Goal: Task Accomplishment & Management: Manage account settings

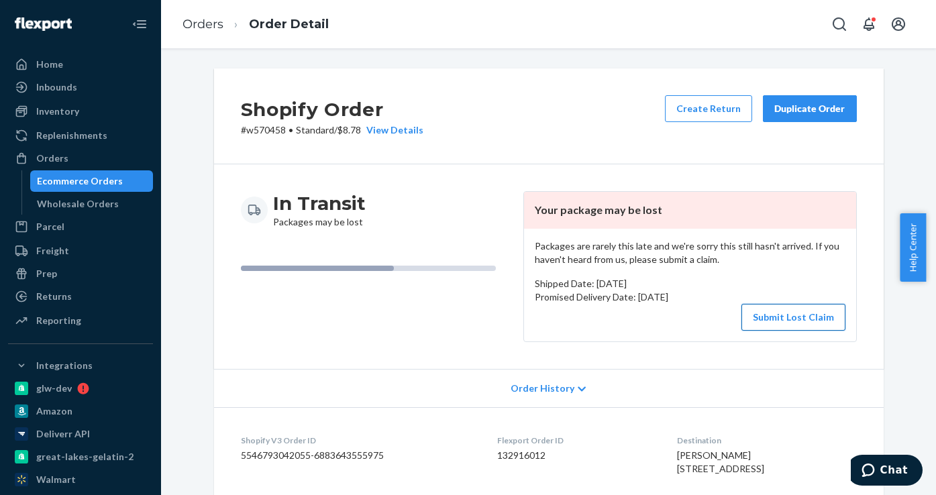
click at [761, 312] on button "Submit Lost Claim" at bounding box center [794, 317] width 104 height 27
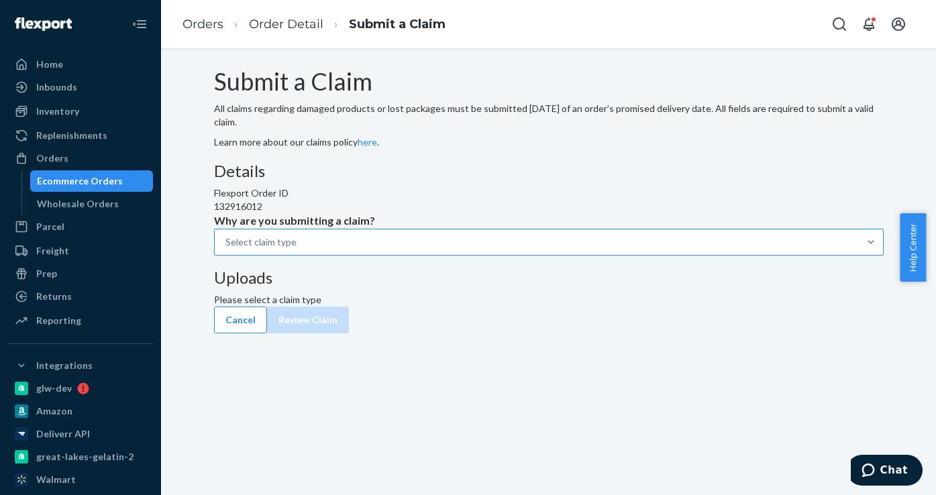
click at [428, 254] on div "Select claim type" at bounding box center [537, 242] width 644 height 24
click at [298, 249] on input "Why are you submitting a claim? Select claim type" at bounding box center [297, 242] width 1 height 13
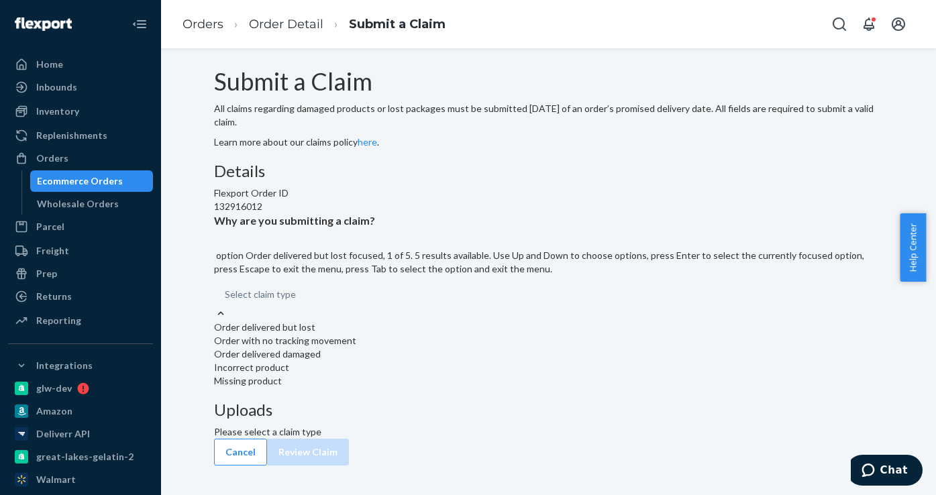
click at [416, 334] on div "Order delivered but lost" at bounding box center [549, 327] width 670 height 13
click at [297, 301] on input "Why are you submitting a claim? option Order delivered but lost focused, 1 of 5…" at bounding box center [296, 294] width 1 height 13
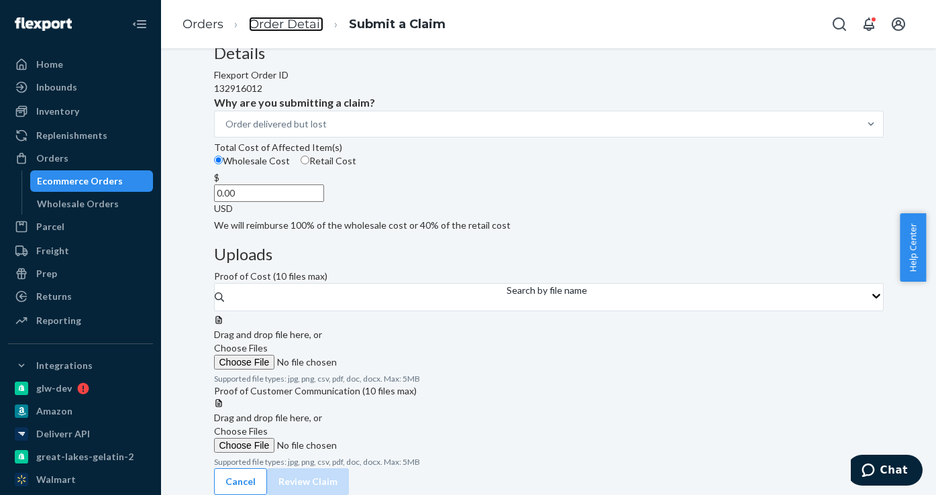
scroll to position [134, 0]
drag, startPoint x: 418, startPoint y: 290, endPoint x: 482, endPoint y: 291, distance: 63.8
click at [475, 215] on div "$ 0.00 USD" at bounding box center [549, 193] width 670 height 44
paste input "23.79"
type input "23.79"
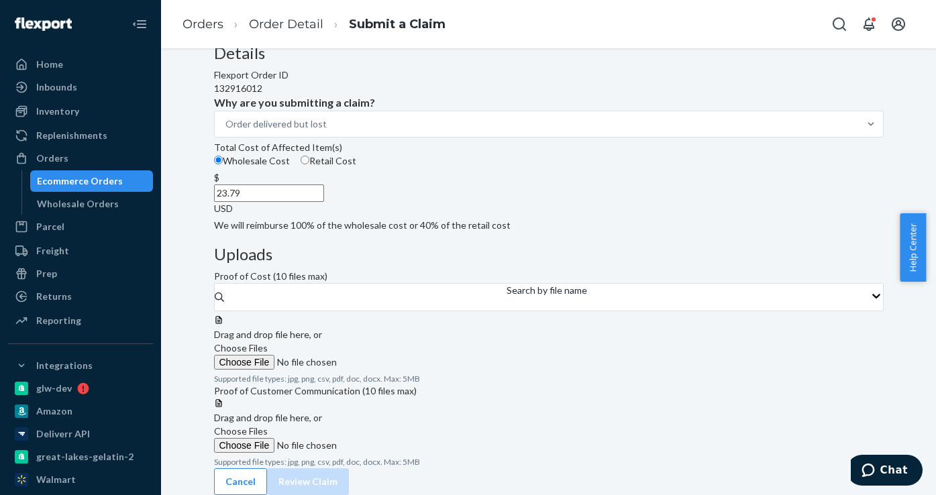
click at [309, 164] on input "Retail Cost" at bounding box center [305, 160] width 9 height 9
radio input "true"
radio input "false"
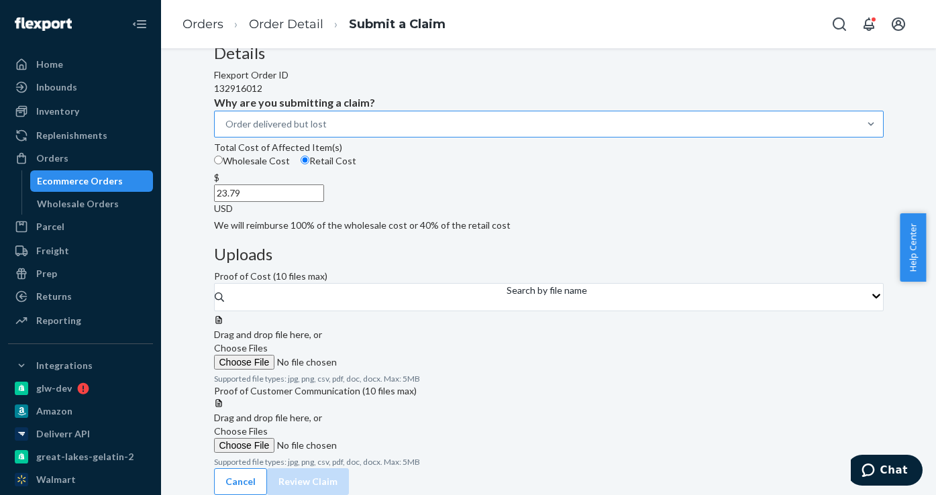
click at [402, 136] on div "Order delivered but lost" at bounding box center [537, 124] width 644 height 24
click at [328, 131] on input "Why are you submitting a claim? Order delivered but lost" at bounding box center [327, 123] width 1 height 13
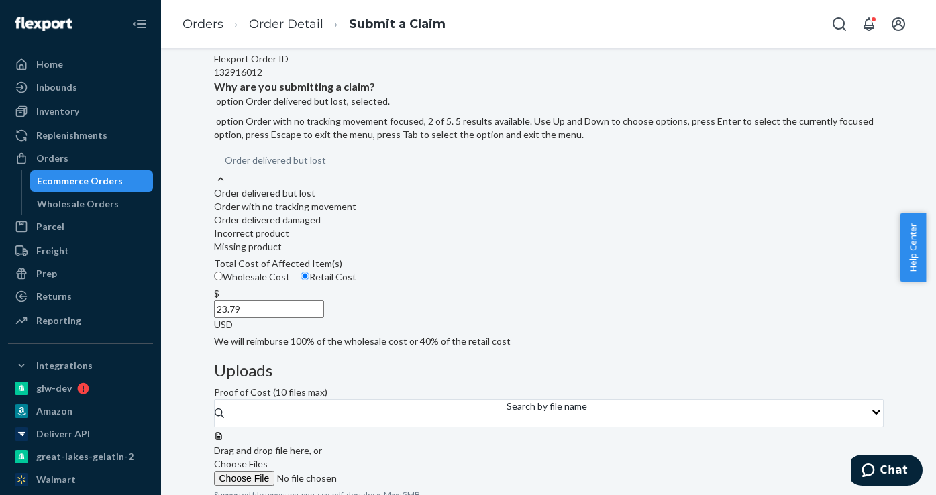
click at [386, 213] on div "Order with no tracking movement" at bounding box center [549, 206] width 670 height 13
click at [328, 167] on input "Why are you submitting a claim? option Order delivered but lost, selected. opti…" at bounding box center [326, 160] width 1 height 13
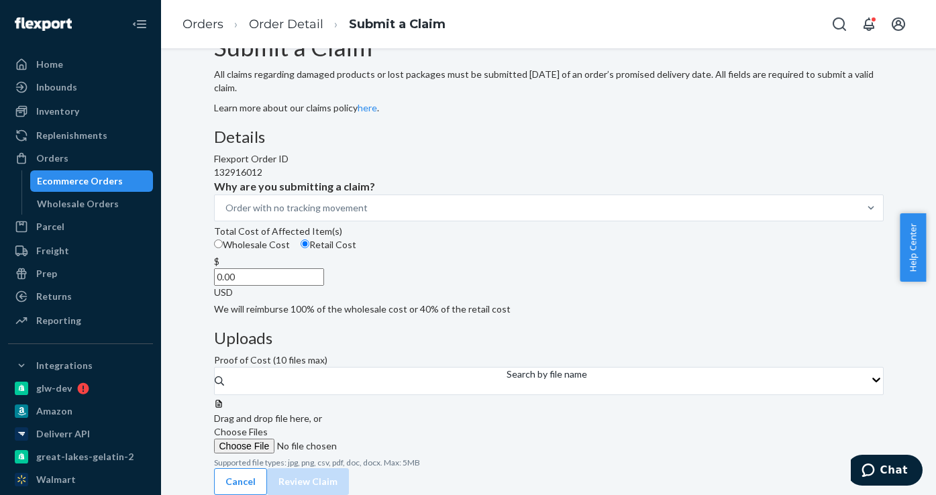
drag, startPoint x: 424, startPoint y: 370, endPoint x: 450, endPoint y: 370, distance: 26.2
click at [324, 286] on input "0.00" at bounding box center [269, 276] width 110 height 17
click at [268, 426] on span "Choose Files" at bounding box center [241, 431] width 54 height 11
click at [397, 439] on input "Choose Files" at bounding box center [305, 446] width 183 height 15
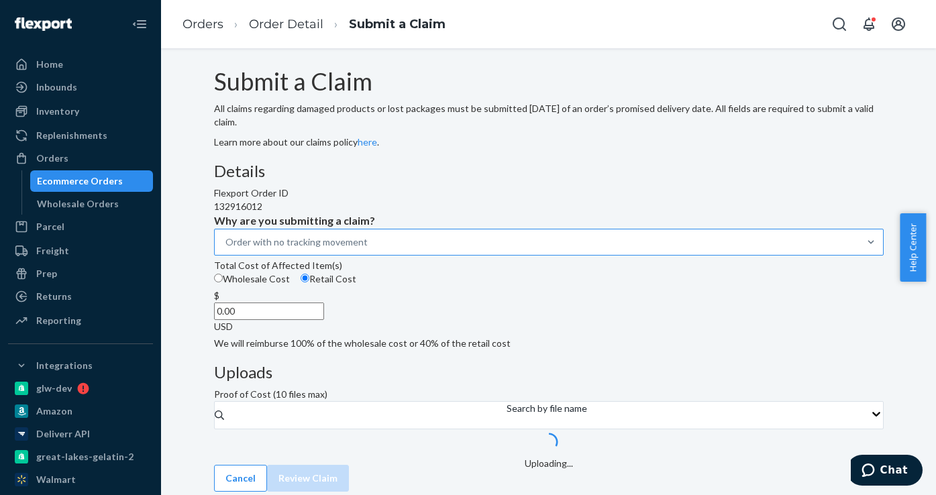
click at [368, 249] on div "Order with no tracking movement" at bounding box center [297, 242] width 142 height 13
click at [369, 249] on input "Why are you submitting a claim? Order with no tracking movement" at bounding box center [368, 242] width 1 height 13
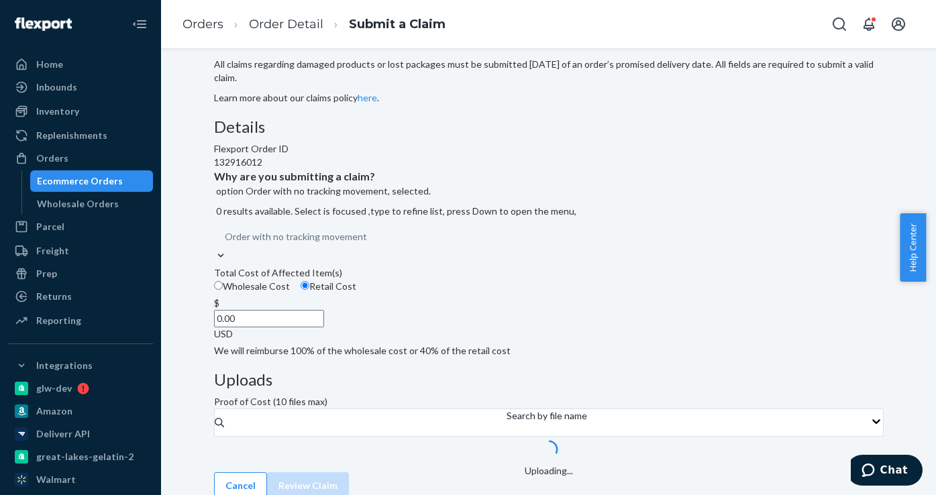
click at [367, 244] on div "Order with no tracking movement" at bounding box center [296, 236] width 142 height 13
click at [368, 244] on input "Why are you submitting a claim? option Order with no tracking movement, selecte…" at bounding box center [367, 236] width 1 height 13
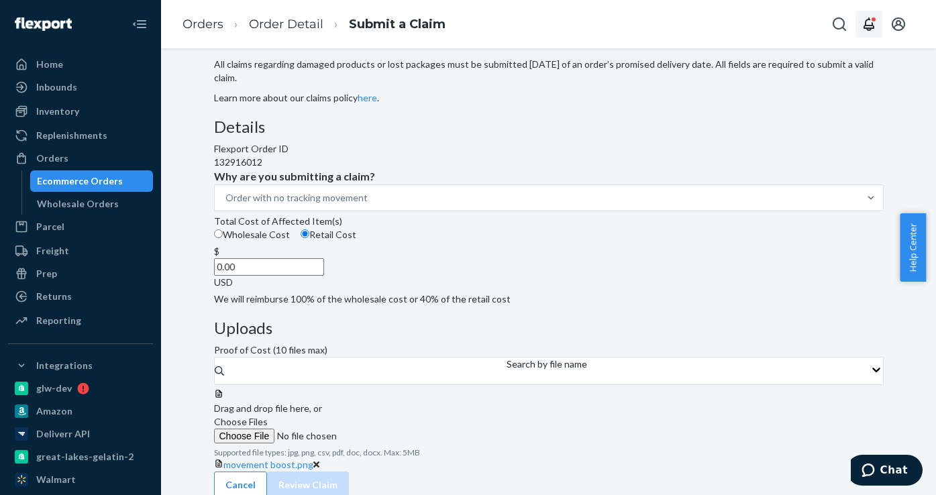
drag, startPoint x: 432, startPoint y: 378, endPoint x: 879, endPoint y: 18, distance: 573.2
click at [609, 348] on div "Details Flexport Order ID 132916012 Why are you submitting a claim? Order with …" at bounding box center [549, 295] width 670 height 354
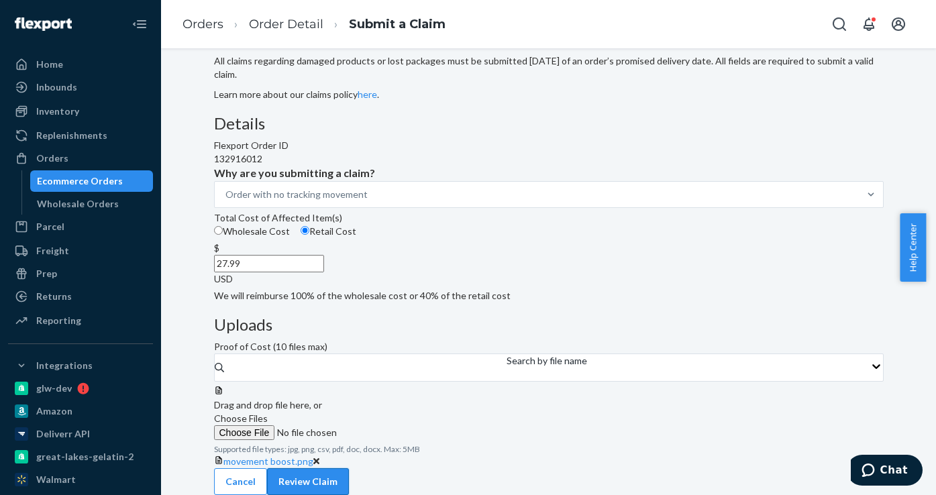
type input "27.99"
click at [349, 469] on button "Review Claim" at bounding box center [308, 481] width 82 height 27
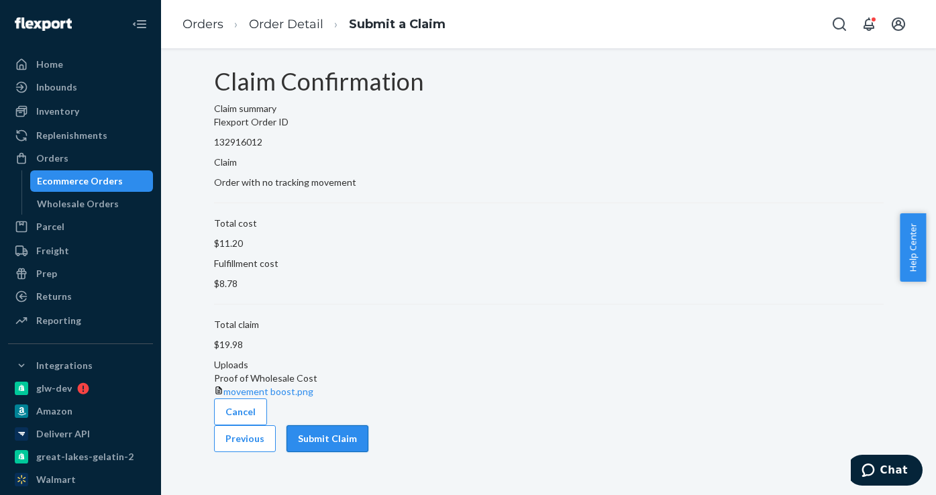
click at [368, 452] on button "Submit Claim" at bounding box center [328, 439] width 82 height 27
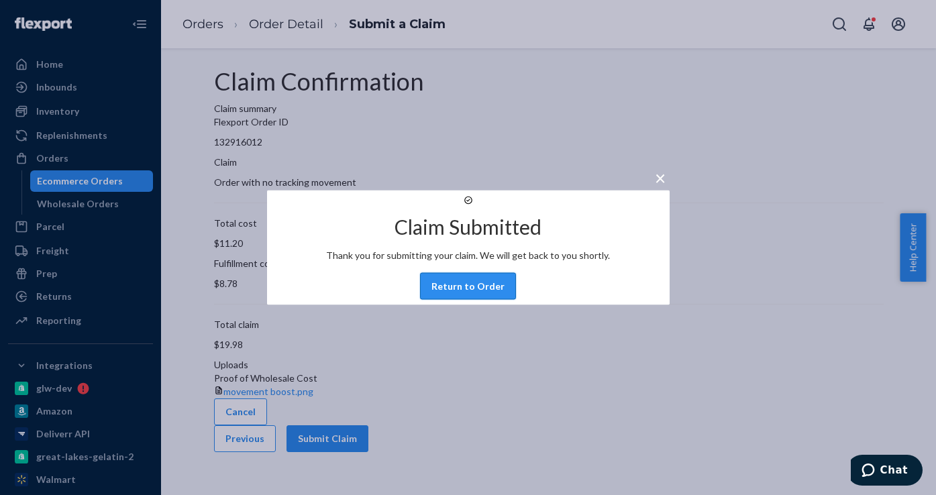
click at [470, 300] on button "Return to Order" at bounding box center [468, 286] width 96 height 27
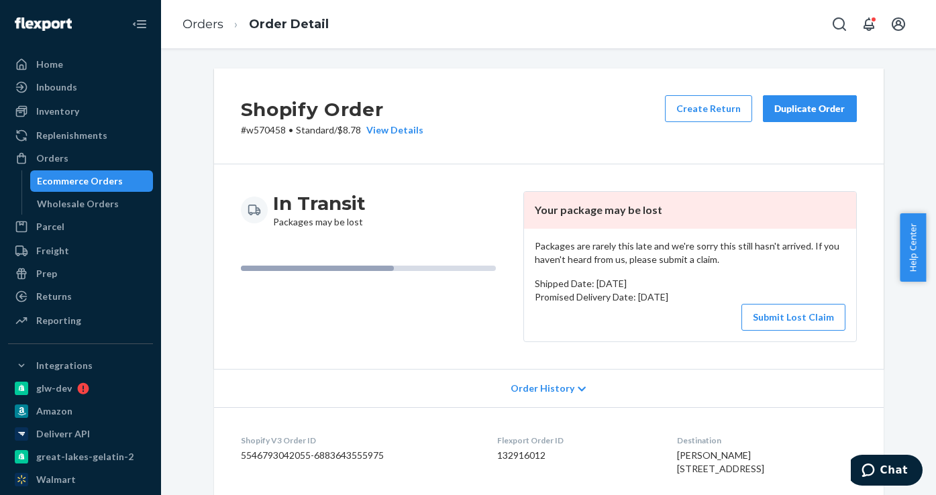
click at [269, 126] on p "# w570458 • Standard / $8.78 View Details" at bounding box center [332, 129] width 183 height 13
copy p "w570458"
click at [789, 323] on button "Submit Lost Claim" at bounding box center [794, 317] width 104 height 27
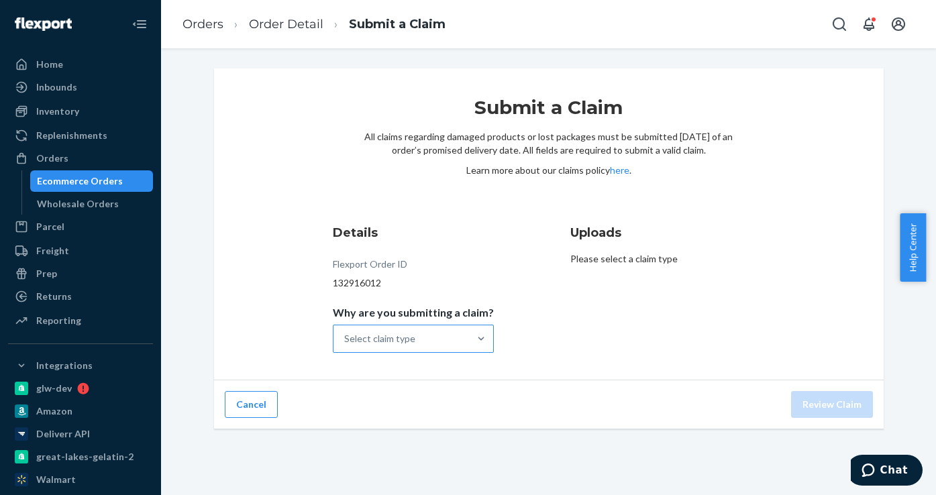
click at [411, 330] on div "Select claim type" at bounding box center [402, 339] width 136 height 27
click at [346, 332] on input "Why are you submitting a claim? Select claim type" at bounding box center [344, 338] width 1 height 13
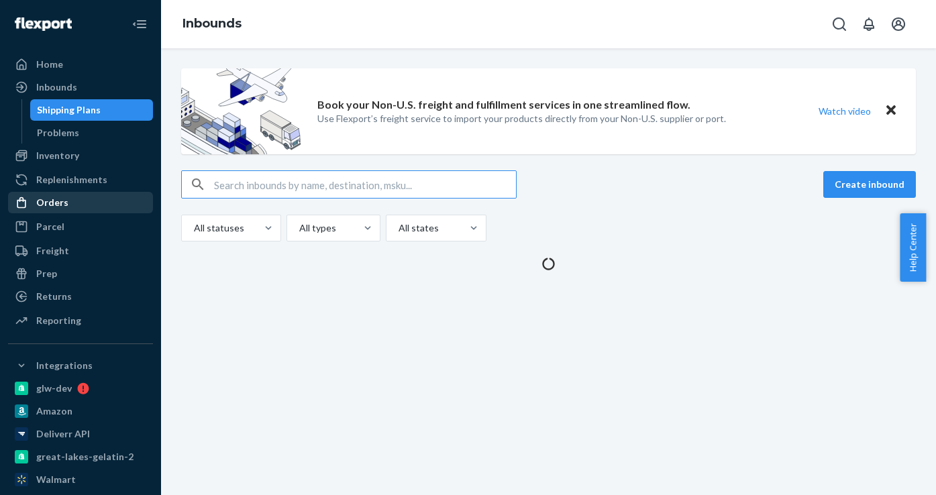
click at [55, 209] on div "Orders" at bounding box center [52, 202] width 32 height 13
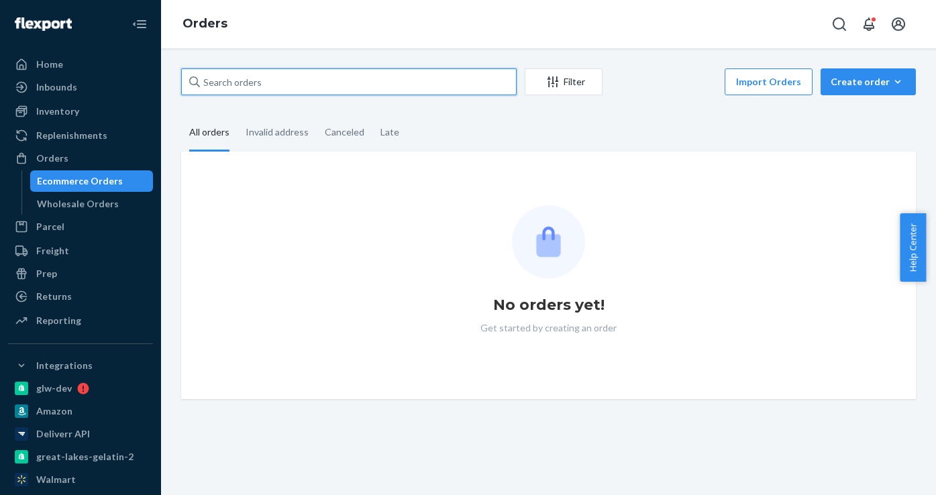
click at [242, 79] on input "text" at bounding box center [349, 81] width 336 height 27
paste input "w565415"
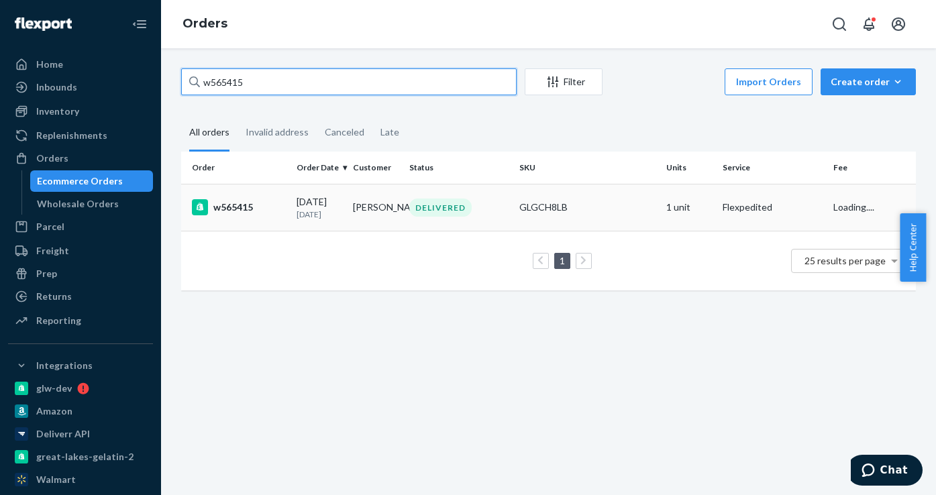
type input "w565415"
click at [231, 213] on div "w565415" at bounding box center [239, 207] width 94 height 16
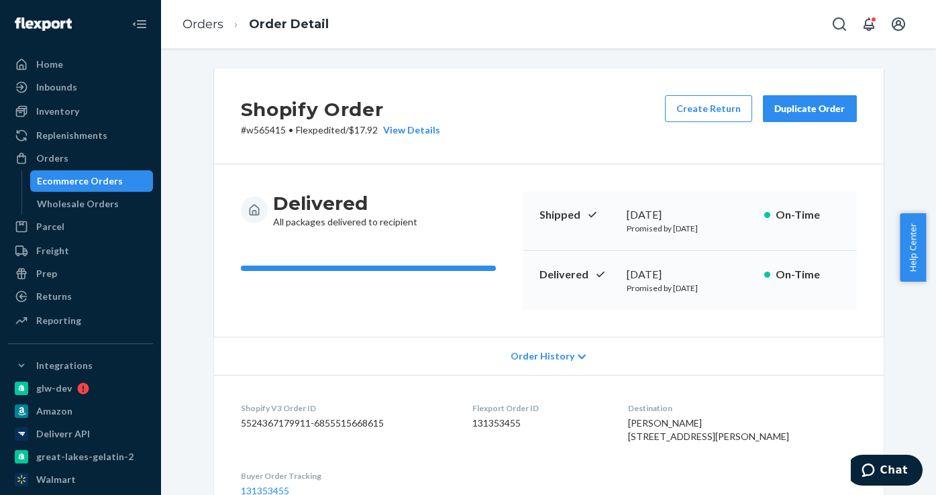
click at [809, 111] on div "Duplicate Order" at bounding box center [809, 108] width 71 height 13
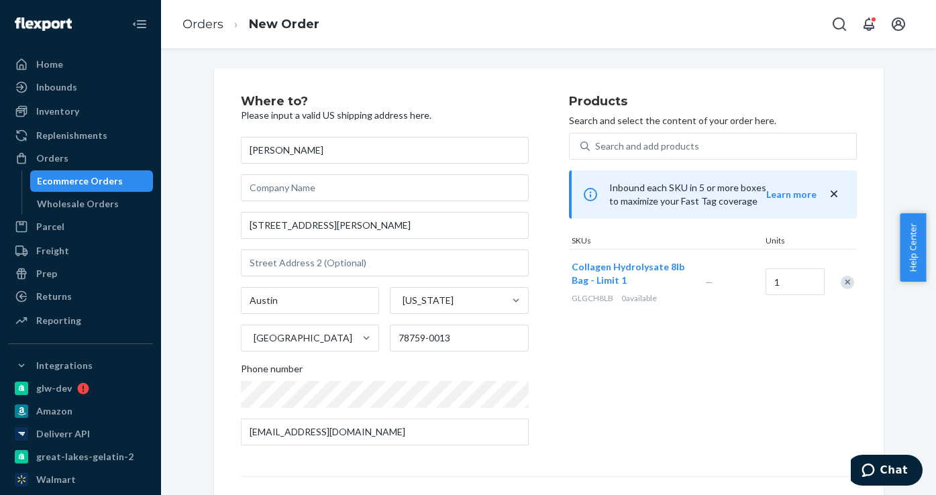
scroll to position [170, 0]
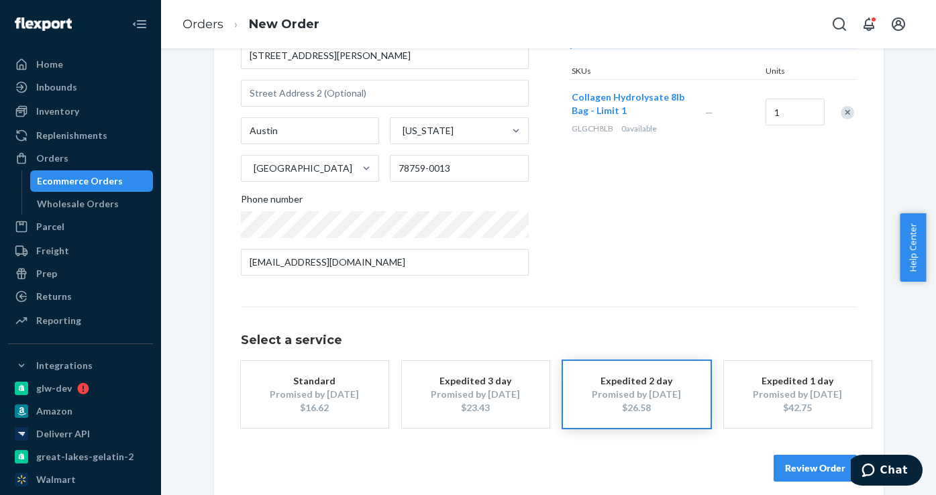
click at [342, 390] on div "Promised by [DATE]" at bounding box center [314, 394] width 107 height 13
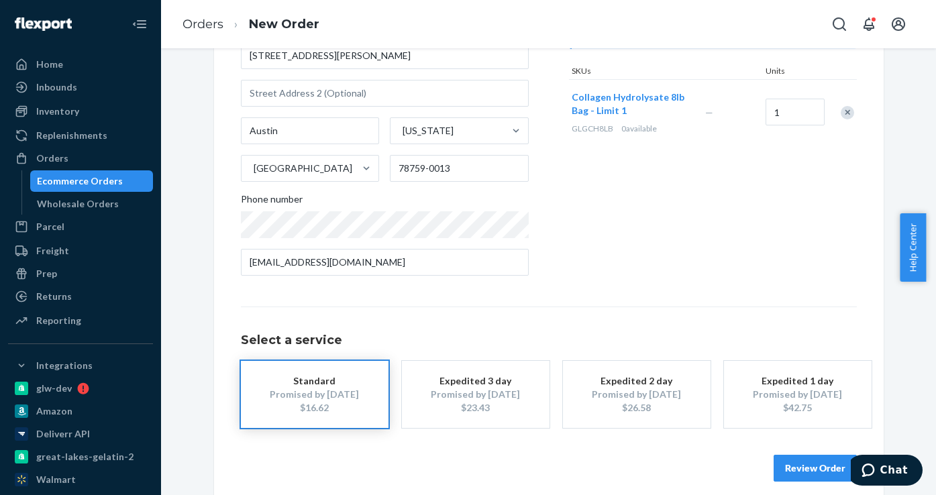
click at [800, 463] on button "Review Order" at bounding box center [815, 468] width 83 height 27
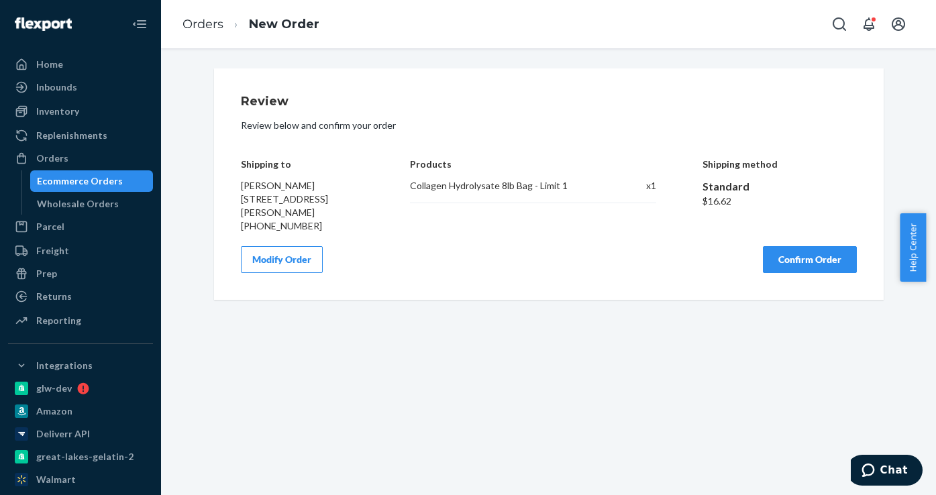
scroll to position [0, 0]
click at [807, 273] on button "Confirm Order" at bounding box center [810, 259] width 94 height 27
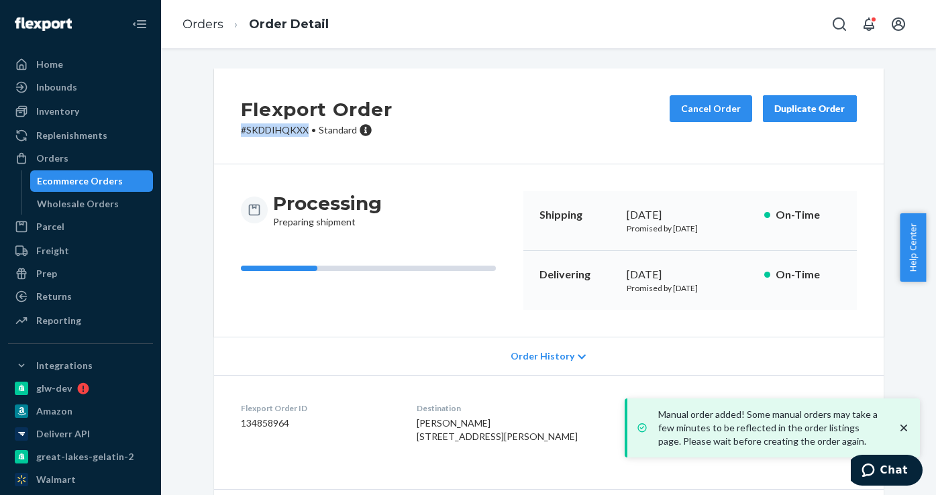
drag, startPoint x: 303, startPoint y: 130, endPoint x: 218, endPoint y: 129, distance: 85.2
click at [218, 129] on div "Flexport Order # SKDDIHQKXX • Standard Cancel Order Duplicate Order" at bounding box center [549, 116] width 670 height 96
copy p "# SKDDIHQKXX"
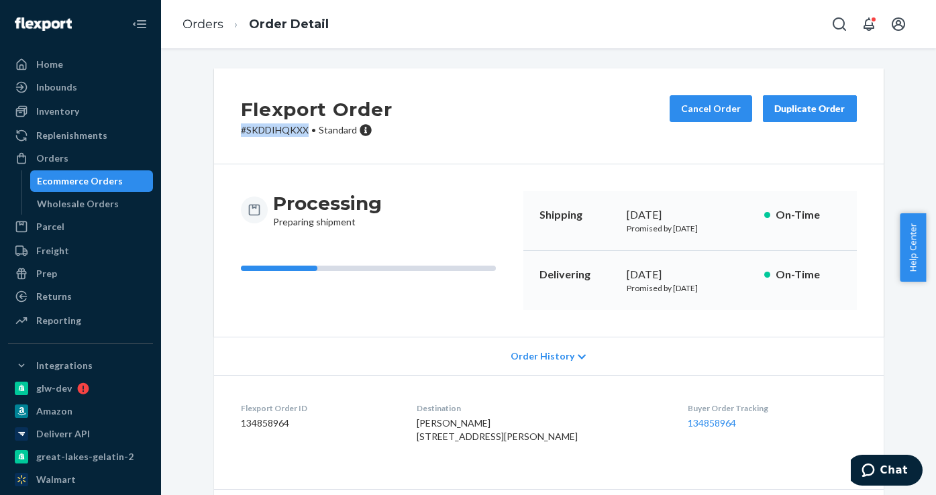
copy p "# SKDDIHQKXX"
click at [91, 177] on div "Ecommerce Orders" at bounding box center [80, 180] width 86 height 13
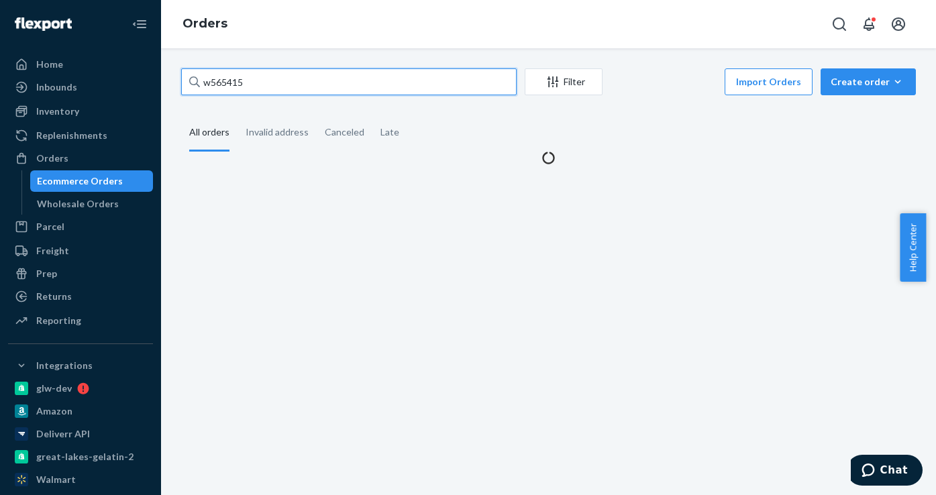
click at [251, 77] on input "w565415" at bounding box center [349, 81] width 336 height 27
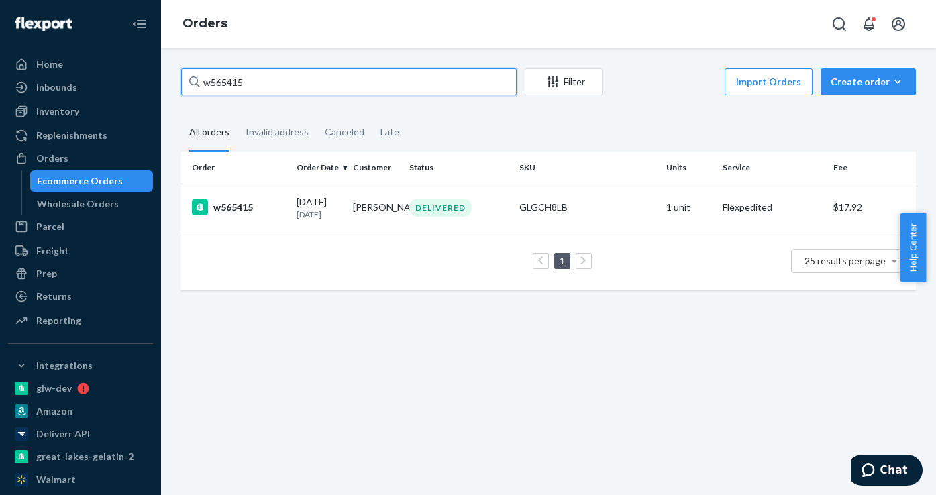
paste input "[PERSON_NAME]"
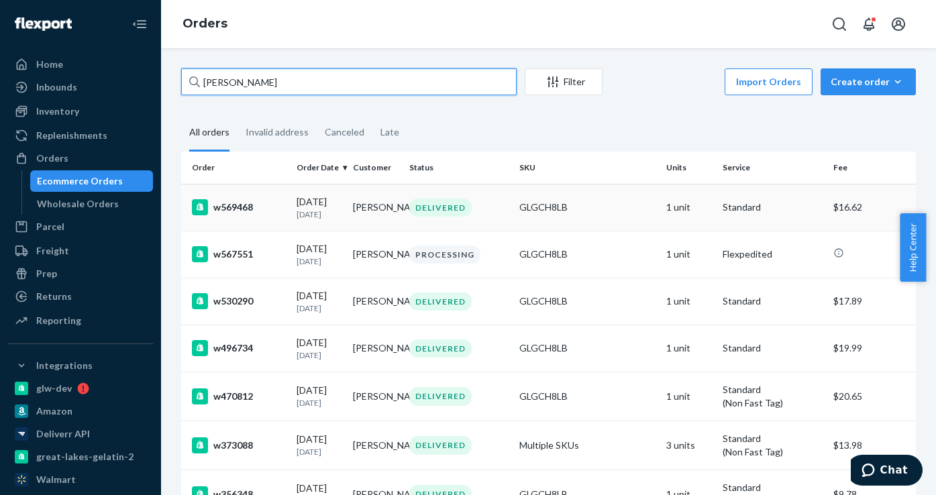
type input "[PERSON_NAME]"
click at [228, 209] on div "w569468" at bounding box center [239, 207] width 94 height 16
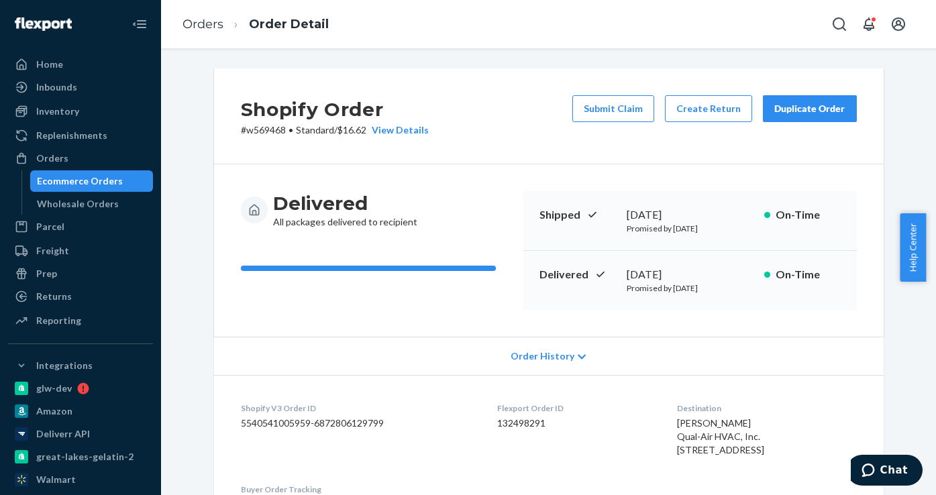
click at [68, 182] on div "Ecommerce Orders" at bounding box center [80, 180] width 86 height 13
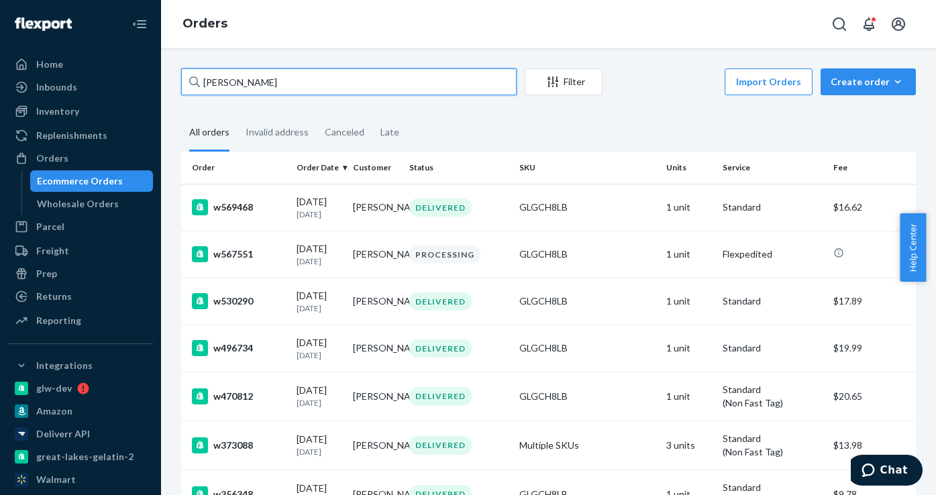
click at [256, 85] on input "[PERSON_NAME]" at bounding box center [349, 81] width 336 height 27
paste input "w567551"
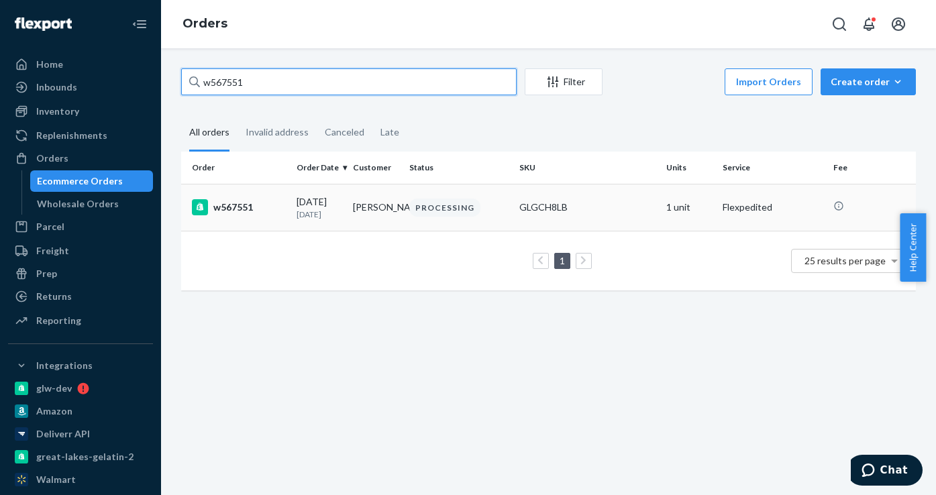
type input "w567551"
click at [264, 221] on td "w567551" at bounding box center [236, 207] width 110 height 47
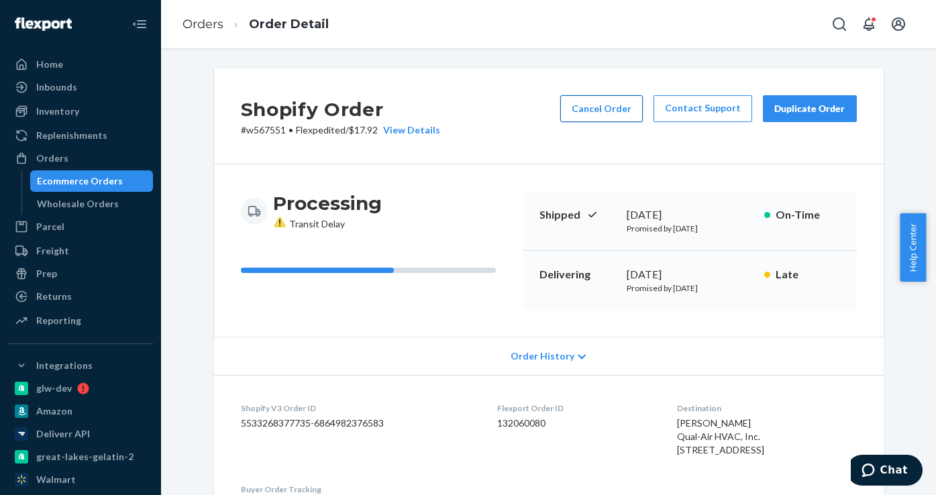
click at [599, 108] on button "Cancel Order" at bounding box center [601, 108] width 83 height 27
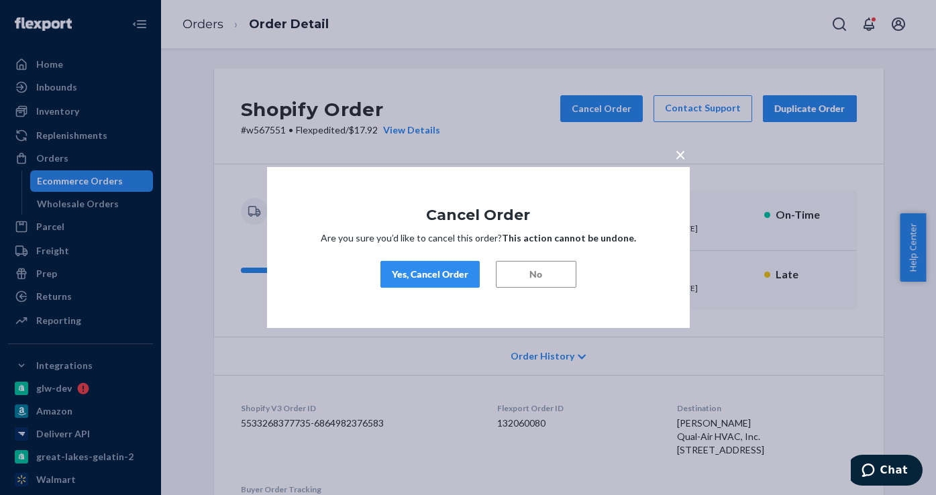
click at [428, 272] on div "Yes, Cancel Order" at bounding box center [430, 274] width 77 height 13
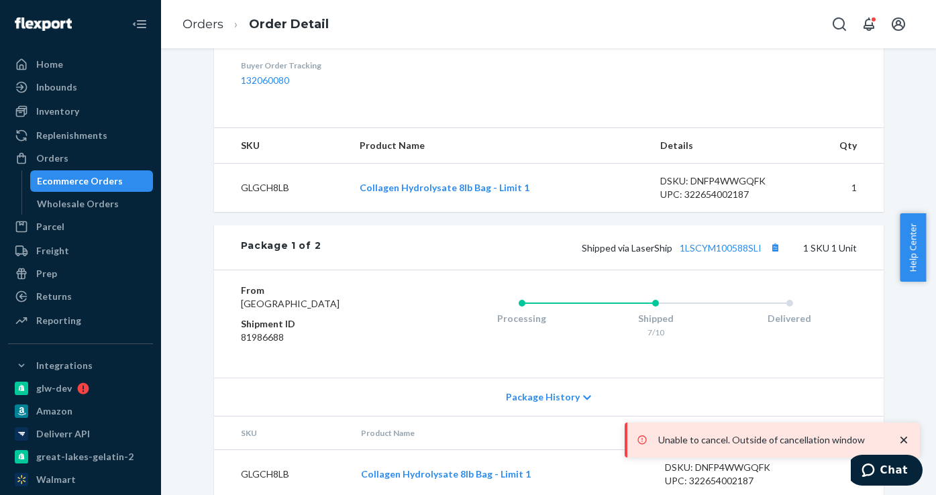
scroll to position [470, 0]
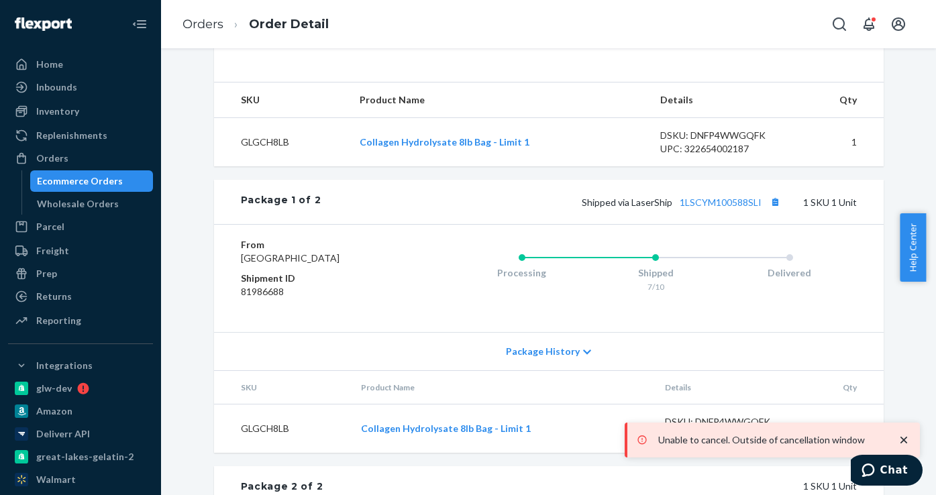
click at [905, 439] on icon "close toast" at bounding box center [904, 440] width 7 height 7
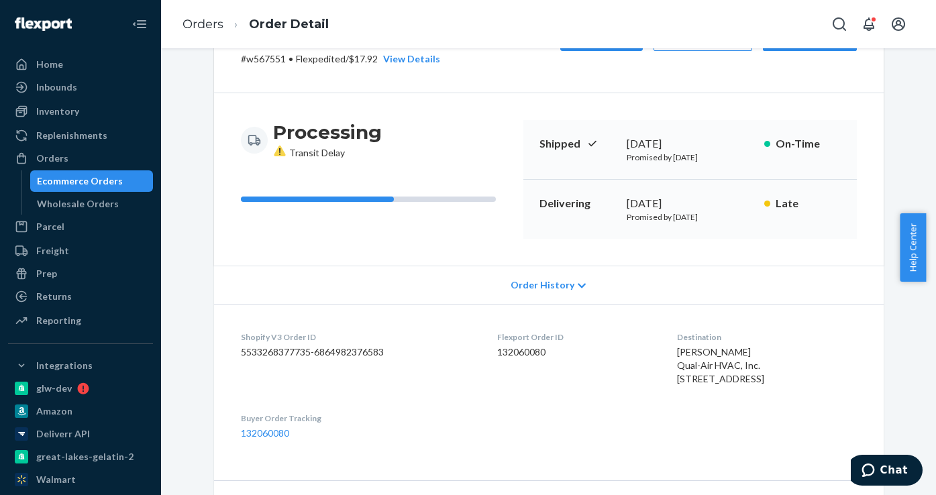
scroll to position [0, 0]
